Goal: Task Accomplishment & Management: Manage account settings

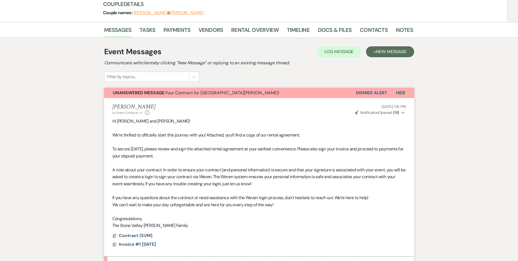
scroll to position [53, 0]
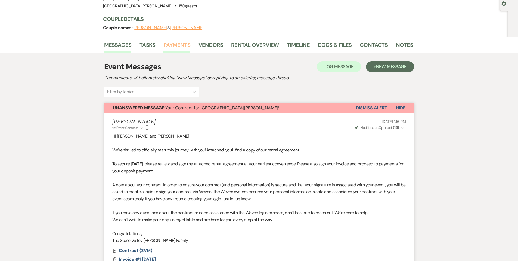
click at [179, 50] on link "Payments" at bounding box center [177, 47] width 27 height 12
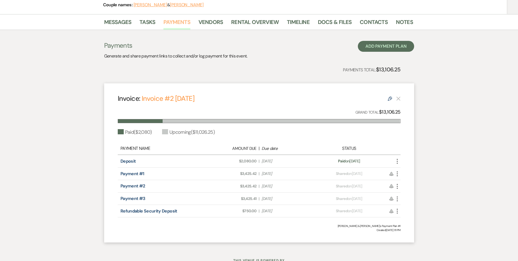
scroll to position [71, 0]
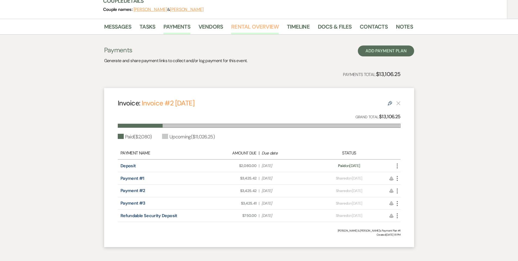
click at [246, 26] on link "Rental Overview" at bounding box center [255, 28] width 48 height 12
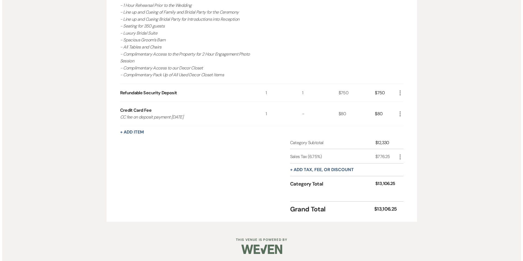
scroll to position [277, 0]
click at [132, 131] on button "+ Add Item" at bounding box center [130, 131] width 24 height 4
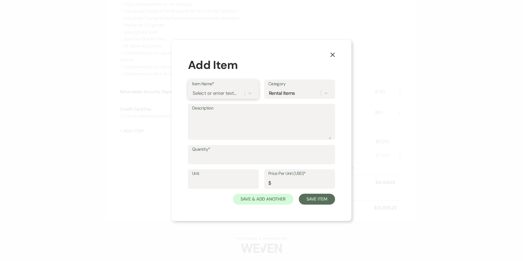
click at [207, 95] on div "Select or enter text..." at bounding box center [214, 92] width 44 height 7
type input "Credit Card Fee [DATE] payment"
click at [254, 109] on div "+ Add "Credit Card Fee [DATE] payment"" at bounding box center [236, 107] width 89 height 11
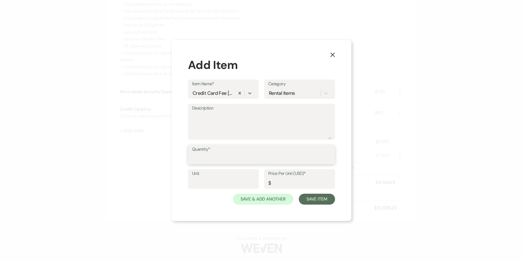
click at [261, 160] on input "Quantity*" at bounding box center [261, 158] width 139 height 11
type input "1"
click at [279, 185] on input "Price Per Unit (USD)*" at bounding box center [299, 182] width 63 height 11
type input "137"
click at [323, 200] on button "Save Item" at bounding box center [317, 199] width 36 height 11
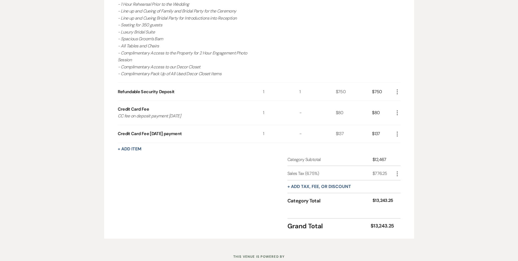
click at [399, 175] on icon "More" at bounding box center [397, 173] width 7 height 7
click at [401, 180] on button "Pencil Edit" at bounding box center [408, 184] width 28 height 9
select select "3"
select select "false"
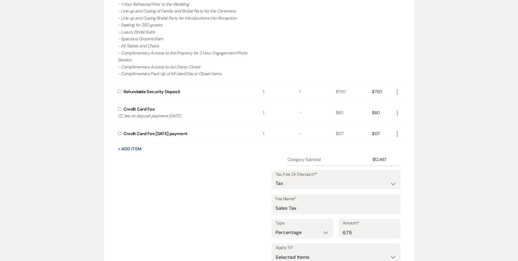
click at [203, 168] on div "Category Subtotal $12,467 Tax, Fee, Or Discount?* Fee Discount Tax Fee Name* Sa…" at bounding box center [259, 236] width 283 height 161
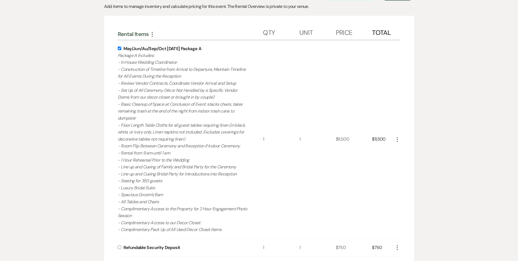
scroll to position [93, 0]
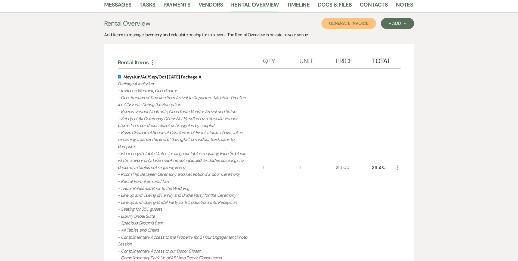
click at [358, 26] on button "Generate Invoice" at bounding box center [349, 23] width 55 height 11
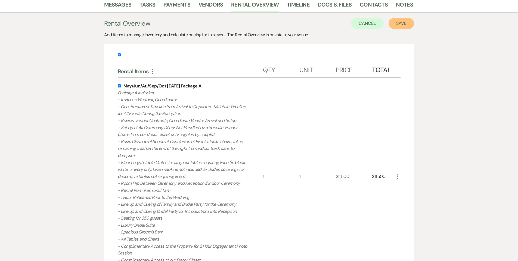
click at [406, 24] on button "Save" at bounding box center [402, 23] width 26 height 11
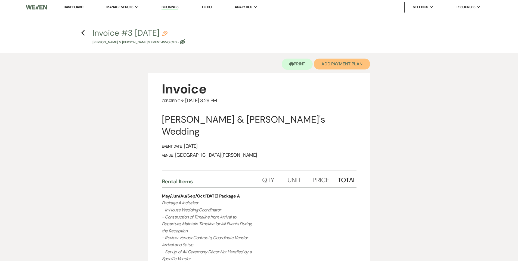
click at [350, 65] on button "Add Payment Plan" at bounding box center [342, 64] width 56 height 11
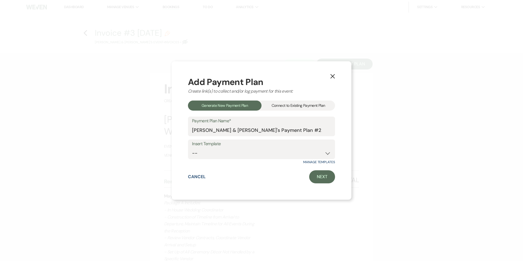
click at [321, 105] on div "Connect to Existing Payment Plan" at bounding box center [297, 105] width 73 height 10
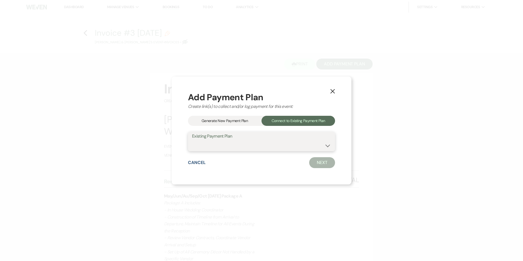
click at [277, 147] on select "[PERSON_NAME] & [PERSON_NAME]'s Payment Plan #1" at bounding box center [261, 145] width 139 height 11
select select "22441"
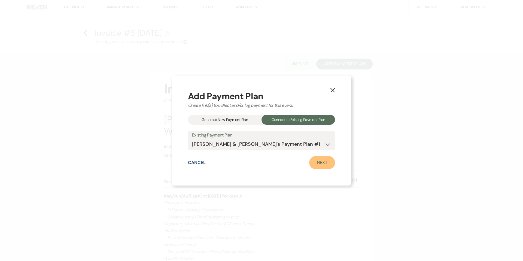
click at [328, 164] on link "Next" at bounding box center [322, 162] width 26 height 13
select select "27210"
select select "1"
select select "true"
select select "2"
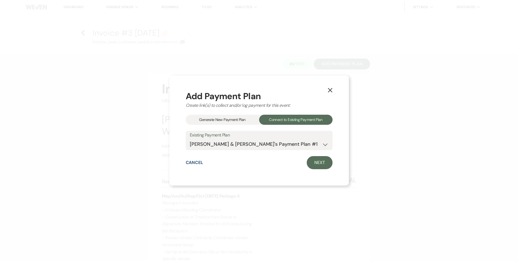
select select "flat"
select select "true"
select select "client"
select select "days"
select select "client"
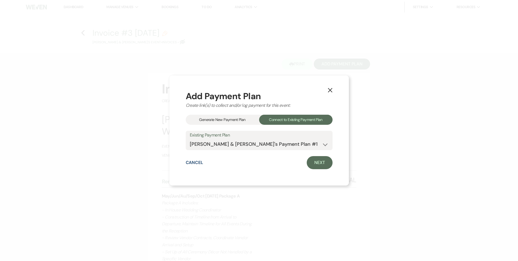
select select "weeks"
select select "2"
select select "flat"
select select "true"
select select "client"
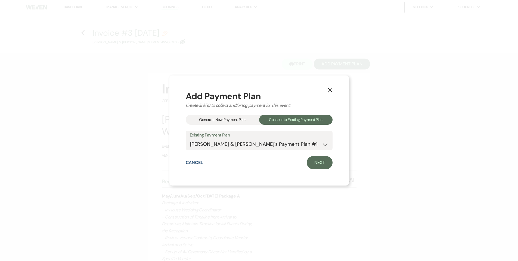
select select "months"
select select "client"
select select "weeks"
select select "client"
select select "days"
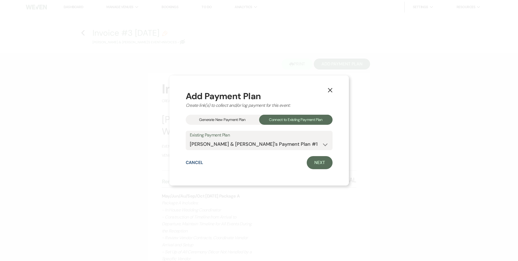
select select "2"
select select "flat"
select select "true"
select select "client"
select select "weeks"
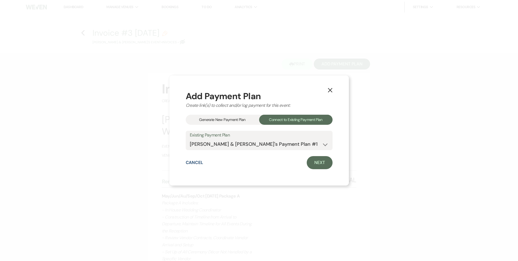
select select "client"
select select "months"
select select "client"
select select "days"
select select "2"
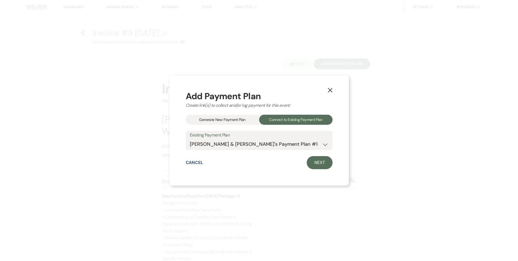
select select "flat"
select select "true"
select select "client"
select select "weeks"
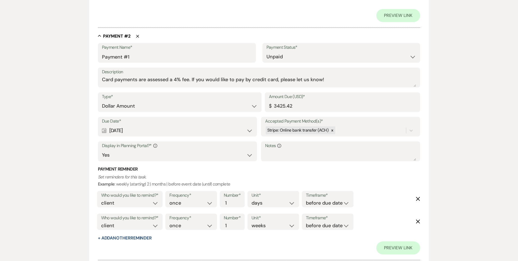
scroll to position [285, 0]
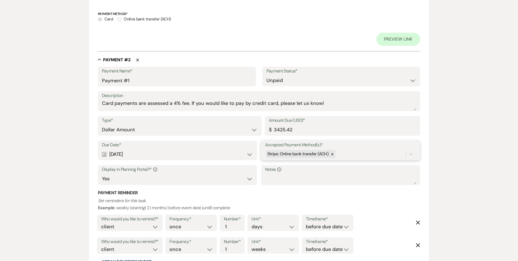
click at [343, 154] on div "Stripe: Online bank transfer (ACH)" at bounding box center [335, 154] width 141 height 10
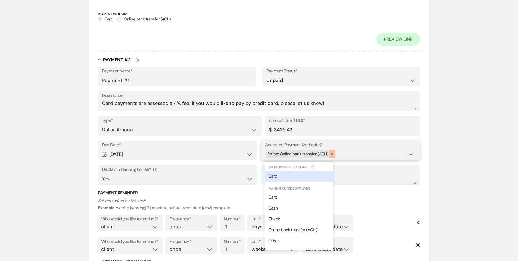
click at [334, 154] on div at bounding box center [333, 154] width 6 height 8
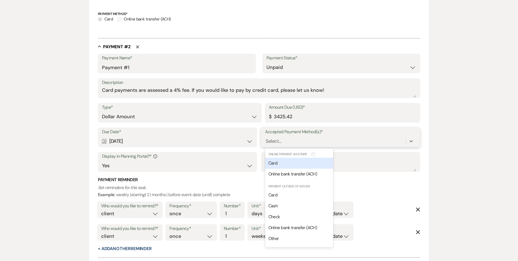
click at [318, 161] on div "Card" at bounding box center [299, 163] width 68 height 11
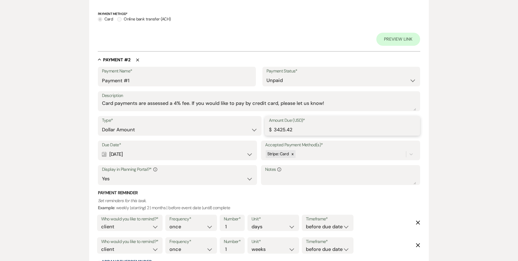
drag, startPoint x: 300, startPoint y: 130, endPoint x: 269, endPoint y: 128, distance: 30.5
click at [269, 128] on div "Amount Due (USD)* $ 3425.42" at bounding box center [343, 126] width 156 height 20
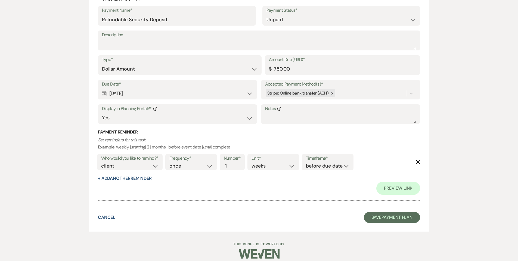
scroll to position [1093, 0]
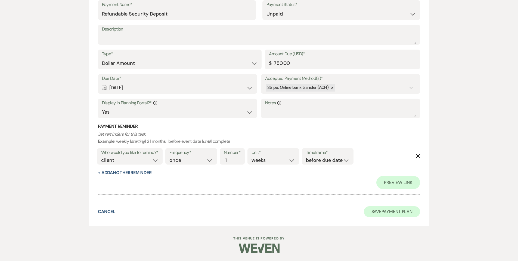
type input "3562.42"
click at [387, 212] on button "Save Payment Plan" at bounding box center [392, 211] width 57 height 11
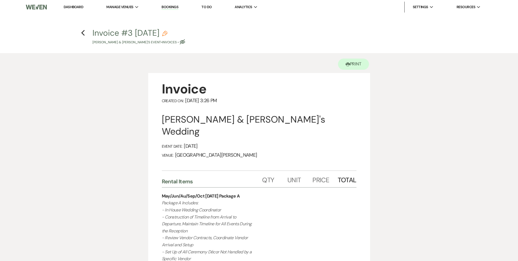
click at [185, 44] on icon "Eye Blocked" at bounding box center [182, 41] width 5 height 5
select select "22"
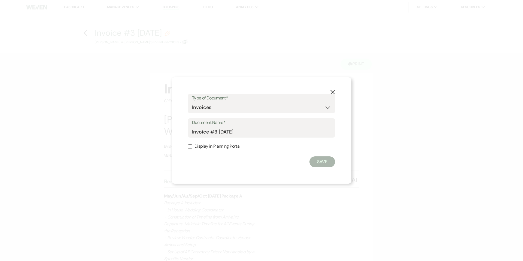
click at [200, 145] on label "Display in Planning Portal" at bounding box center [261, 146] width 147 height 8
click at [192, 145] on input "Display in Planning Portal" at bounding box center [190, 146] width 4 height 4
checkbox input "true"
click at [314, 161] on button "Save" at bounding box center [322, 161] width 26 height 11
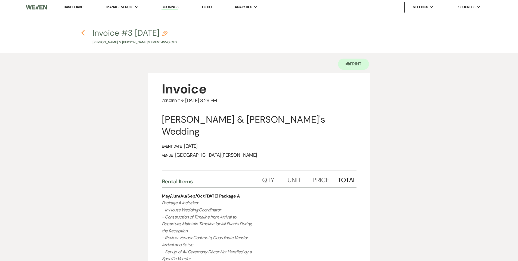
click at [84, 34] on icon "Previous" at bounding box center [83, 33] width 4 height 7
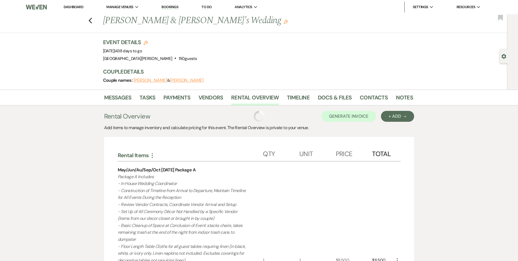
scroll to position [93, 0]
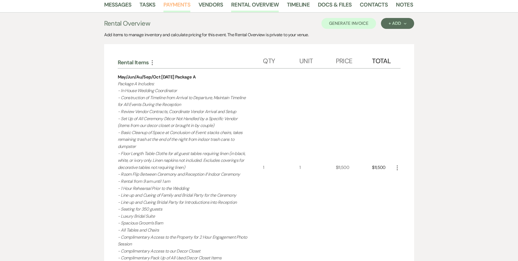
click at [184, 7] on link "Payments" at bounding box center [177, 6] width 27 height 12
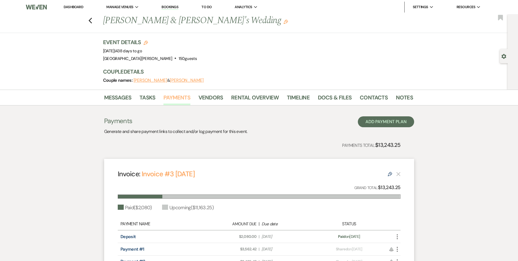
scroll to position [97, 0]
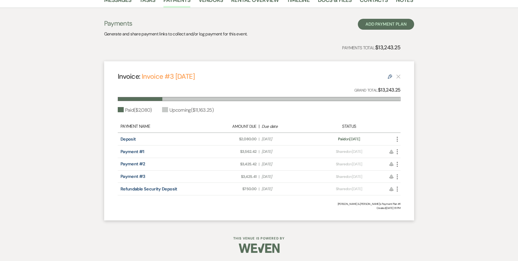
click at [399, 154] on icon "More" at bounding box center [397, 151] width 7 height 7
click at [412, 191] on link "Pencil Edit" at bounding box center [421, 189] width 55 height 9
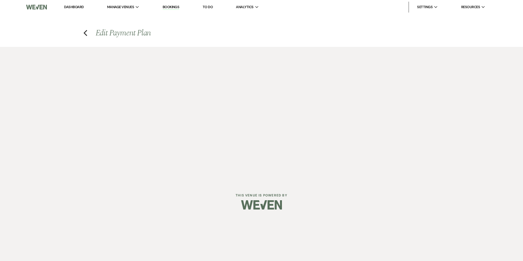
select select "27210"
select select "1"
select select "true"
select select "2"
select select "flat"
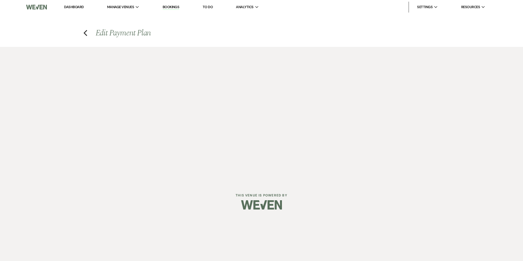
select select "true"
select select "client"
select select "days"
select select "client"
select select "weeks"
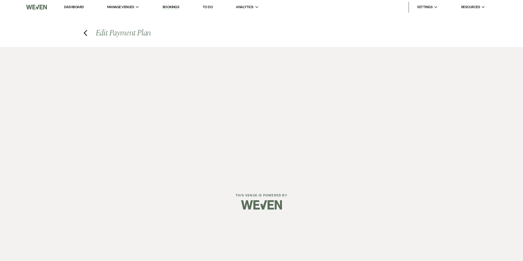
select select "2"
select select "flat"
select select "true"
select select "client"
select select "months"
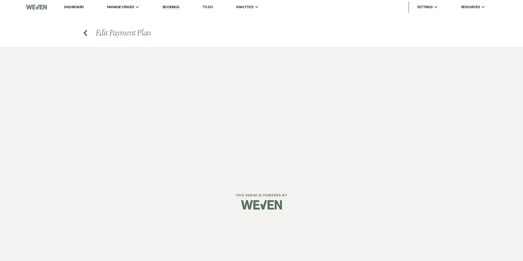
select select "client"
select select "weeks"
select select "client"
select select "days"
select select "2"
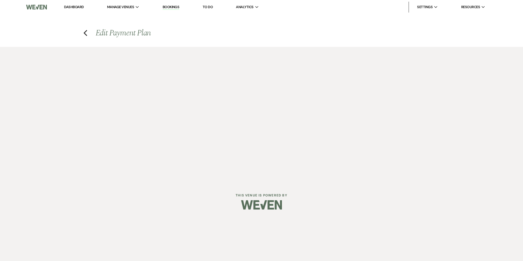
select select "flat"
select select "true"
select select "client"
select select "weeks"
select select "client"
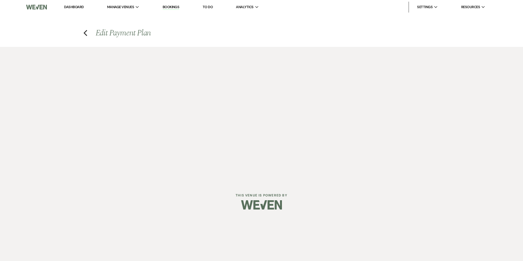
select select "months"
select select "client"
select select "days"
select select "2"
select select "flat"
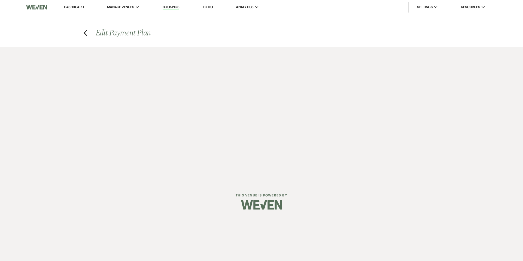
select select "true"
select select "client"
select select "weeks"
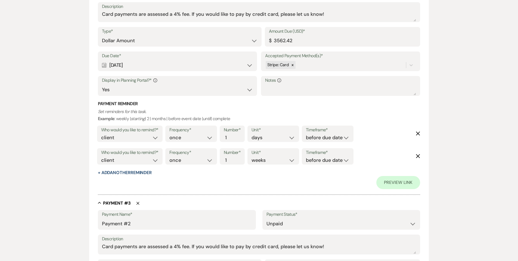
scroll to position [326, 0]
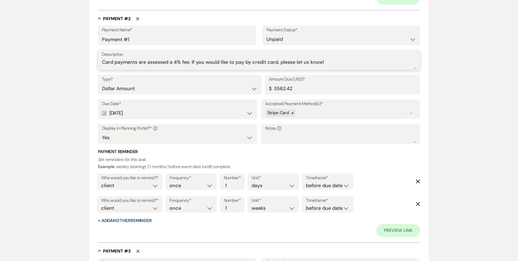
click at [168, 59] on textarea "Card payments are assessed a 4% fee. If you would like to pay by credit card, p…" at bounding box center [259, 64] width 315 height 11
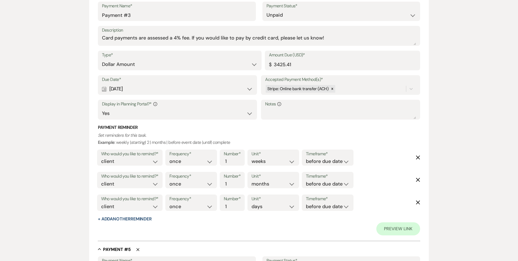
scroll to position [1093, 0]
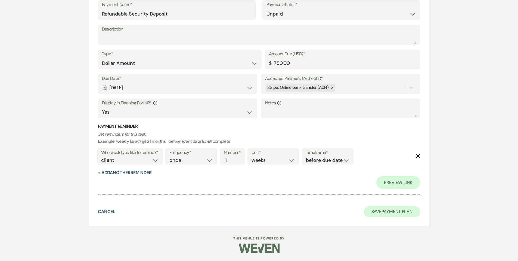
type textarea "credit card fee has been applied"
click at [386, 209] on button "Save Payment Plan" at bounding box center [392, 211] width 57 height 11
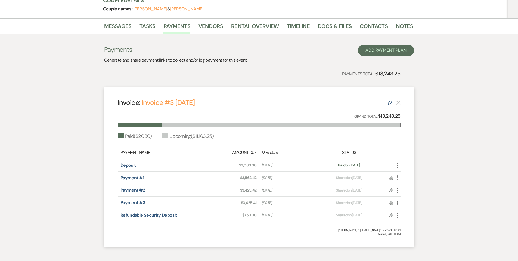
scroll to position [42, 0]
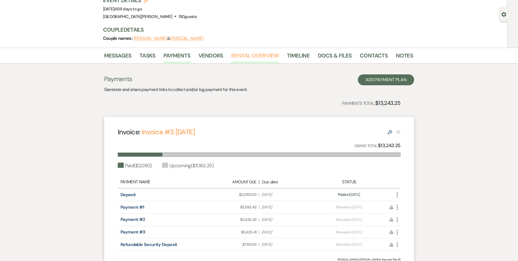
click at [244, 57] on link "Rental Overview" at bounding box center [255, 57] width 48 height 12
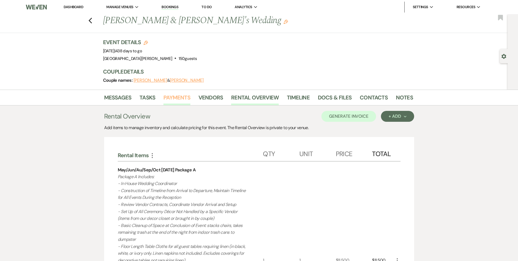
click at [183, 101] on link "Payments" at bounding box center [177, 99] width 27 height 12
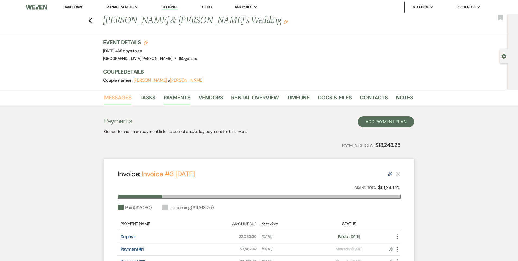
click at [113, 94] on link "Messages" at bounding box center [117, 99] width 27 height 12
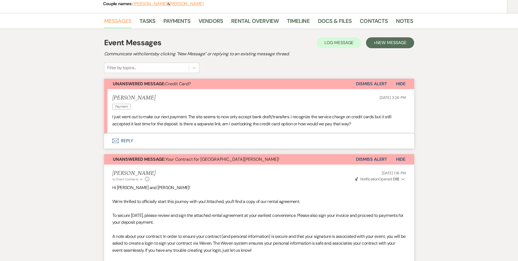
scroll to position [76, 0]
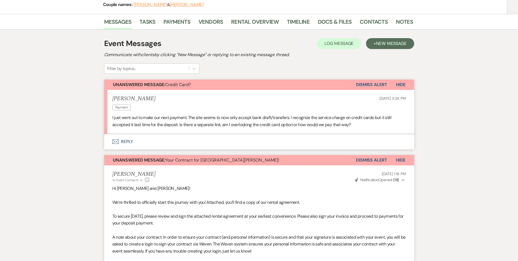
click at [132, 141] on button "Envelope Reply" at bounding box center [259, 141] width 310 height 15
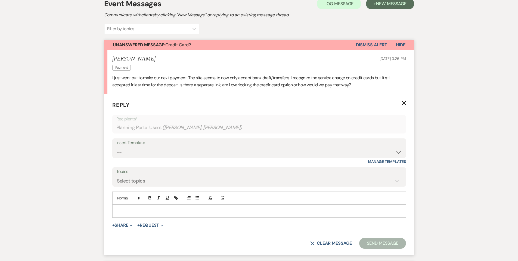
scroll to position [116, 0]
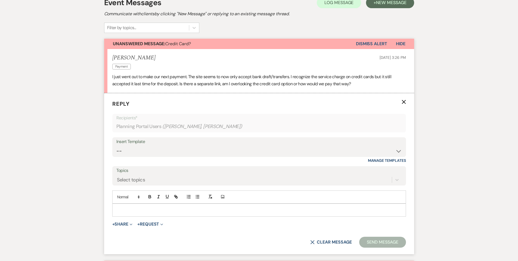
click at [182, 208] on p at bounding box center [259, 210] width 285 height 6
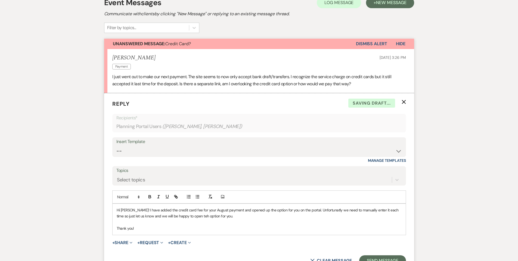
click at [133, 210] on p "Hi [PERSON_NAME]! I have added the credit card fee for your August payment and …" at bounding box center [259, 213] width 285 height 12
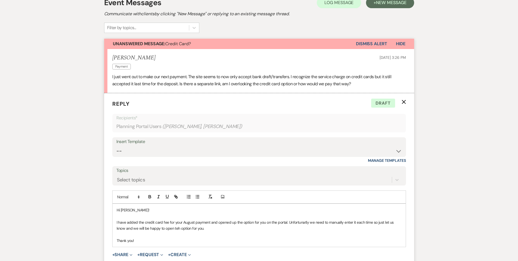
click at [180, 229] on p "I have added the credit card fee for your August payment and opened up the opti…" at bounding box center [259, 225] width 285 height 12
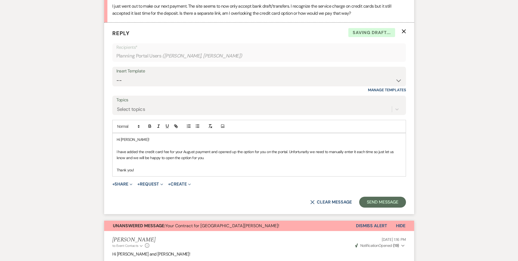
scroll to position [228, 0]
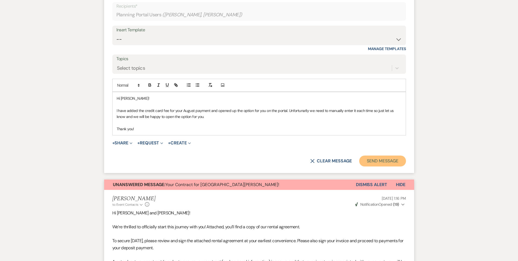
click at [383, 160] on button "Send Message" at bounding box center [383, 160] width 47 height 11
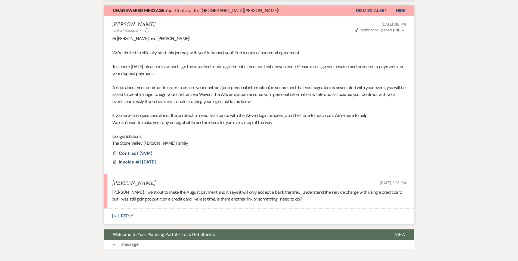
scroll to position [287, 0]
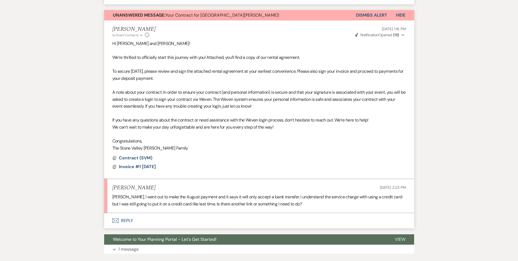
click at [369, 17] on button "Dismiss Alert" at bounding box center [371, 15] width 31 height 10
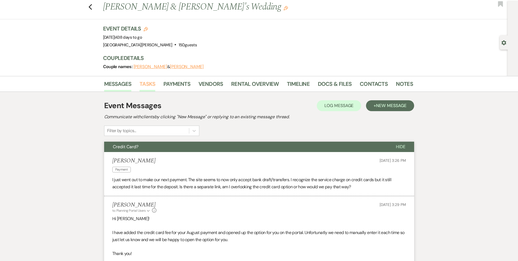
scroll to position [0, 0]
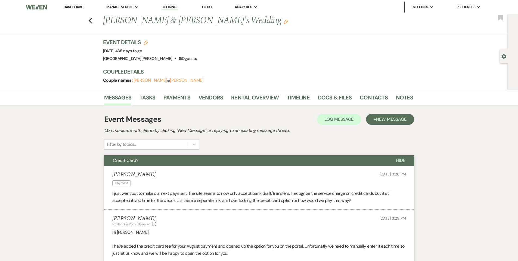
click at [78, 7] on link "Dashboard" at bounding box center [74, 7] width 20 height 5
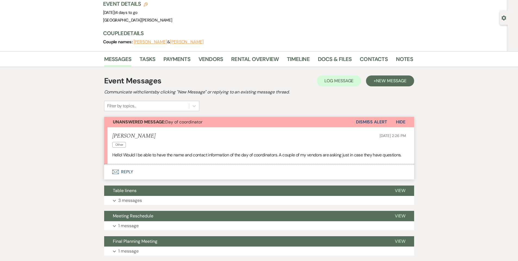
scroll to position [65, 0]
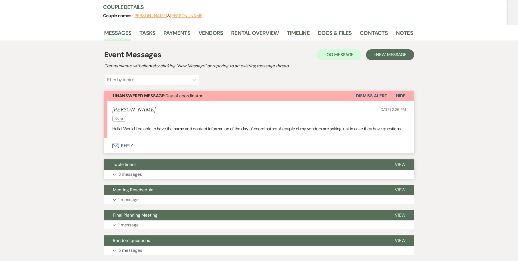
click at [297, 174] on button "Expand 3 messages" at bounding box center [259, 174] width 310 height 9
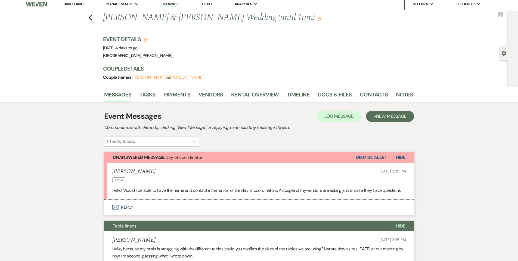
scroll to position [0, 0]
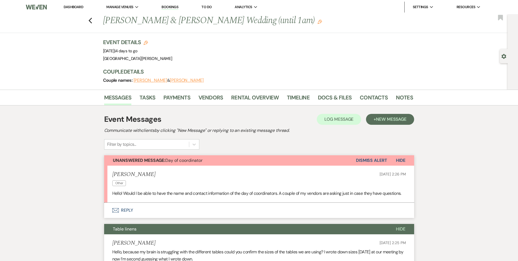
click at [74, 8] on link "Dashboard" at bounding box center [74, 7] width 20 height 5
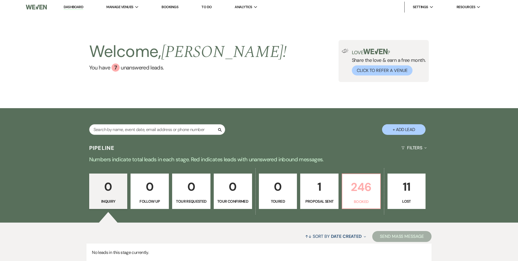
click at [358, 192] on p "246" at bounding box center [361, 187] width 31 height 18
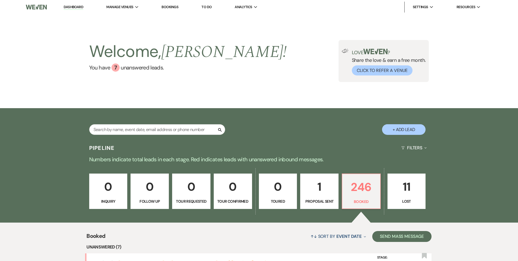
scroll to position [226, 0]
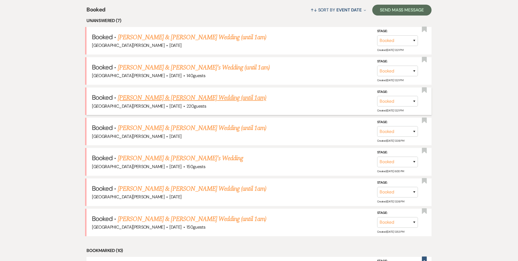
click at [217, 98] on link "Claire Massey & Eckel's Wedding (until 1am)" at bounding box center [192, 98] width 149 height 10
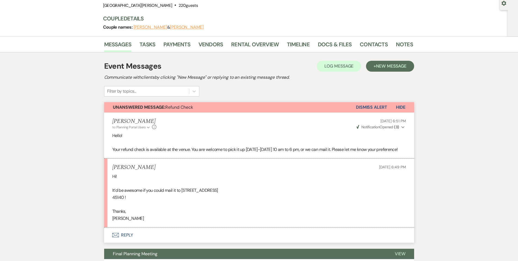
scroll to position [50, 0]
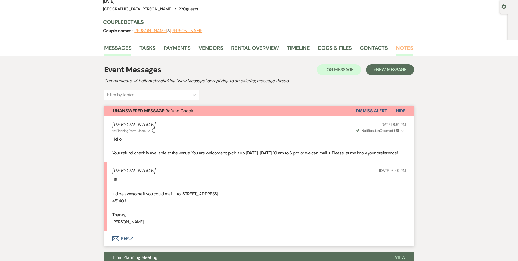
click at [405, 49] on link "Notes" at bounding box center [404, 50] width 17 height 12
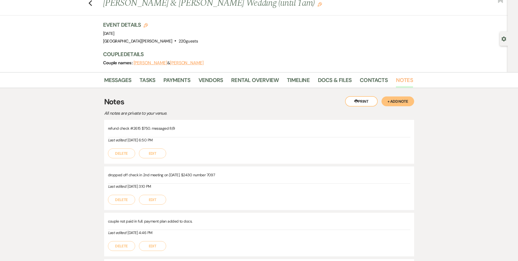
scroll to position [17, 0]
click at [123, 81] on link "Messages" at bounding box center [117, 82] width 27 height 12
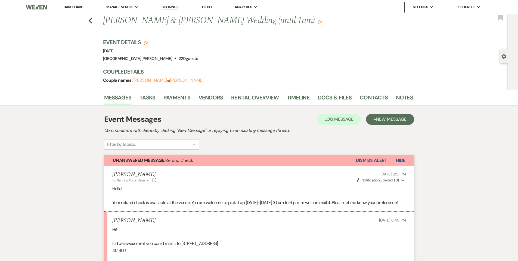
click at [75, 8] on link "Dashboard" at bounding box center [74, 7] width 20 height 5
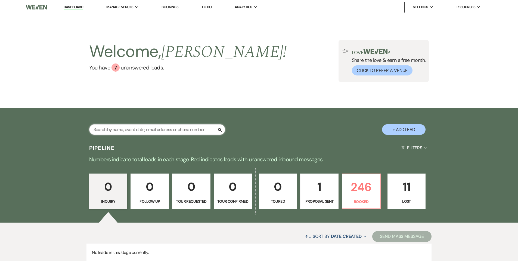
click at [134, 128] on input "text" at bounding box center [157, 129] width 136 height 11
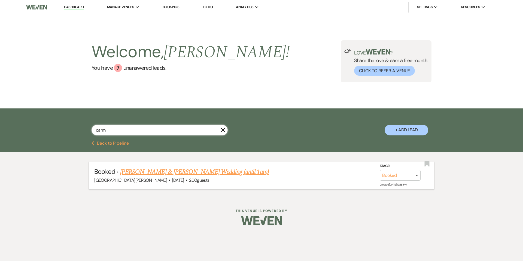
type input "carm"
click at [183, 169] on link "Kayelee Carman & Poteet's Wedding (until 1am)" at bounding box center [194, 172] width 149 height 10
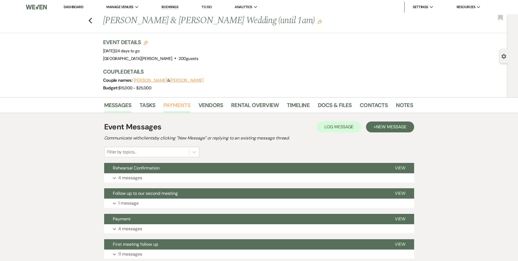
click at [189, 109] on link "Payments" at bounding box center [177, 107] width 27 height 12
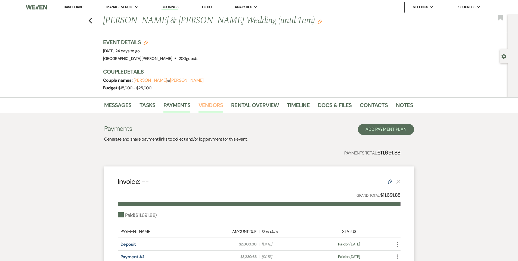
click at [209, 103] on link "Vendors" at bounding box center [211, 107] width 24 height 12
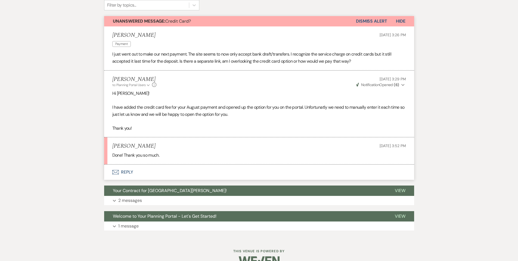
scroll to position [105, 0]
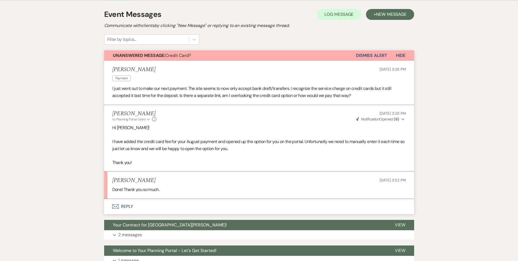
click at [375, 54] on button "Dismiss Alert" at bounding box center [371, 55] width 31 height 10
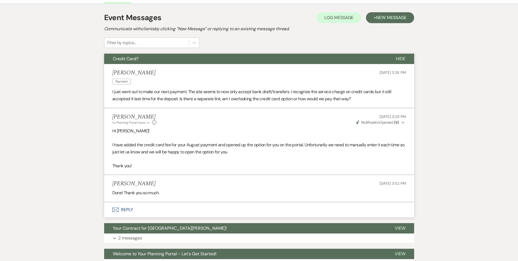
scroll to position [0, 0]
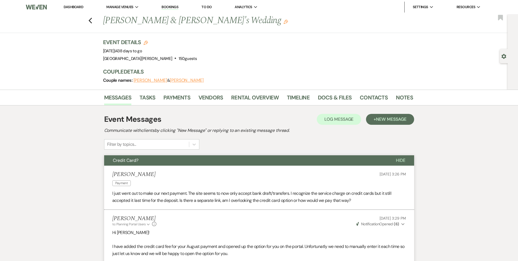
click at [68, 6] on link "Dashboard" at bounding box center [74, 7] width 20 height 5
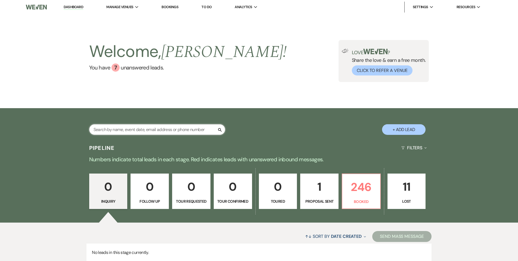
click at [165, 127] on input "text" at bounding box center [157, 129] width 136 height 11
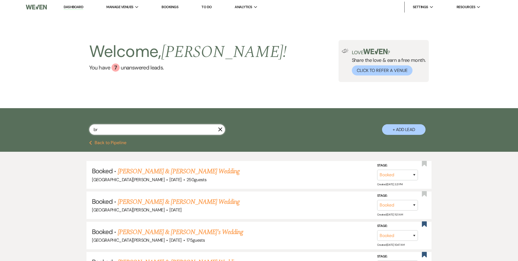
type input "b"
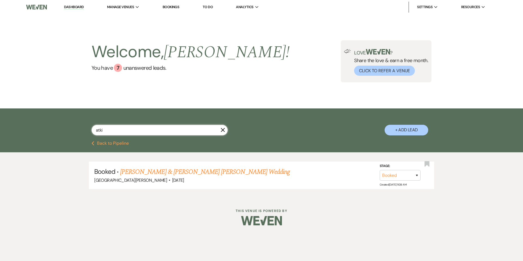
type input "atki"
click at [142, 17] on li "[GEOGRAPHIC_DATA][PERSON_NAME]" at bounding box center [140, 17] width 61 height 5
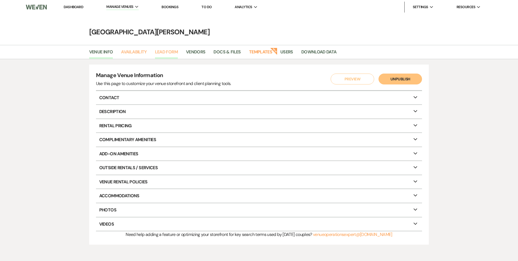
click at [145, 52] on link "Availability" at bounding box center [134, 53] width 26 height 10
select select "3"
select select "2026"
